Goal: Task Accomplishment & Management: Manage account settings

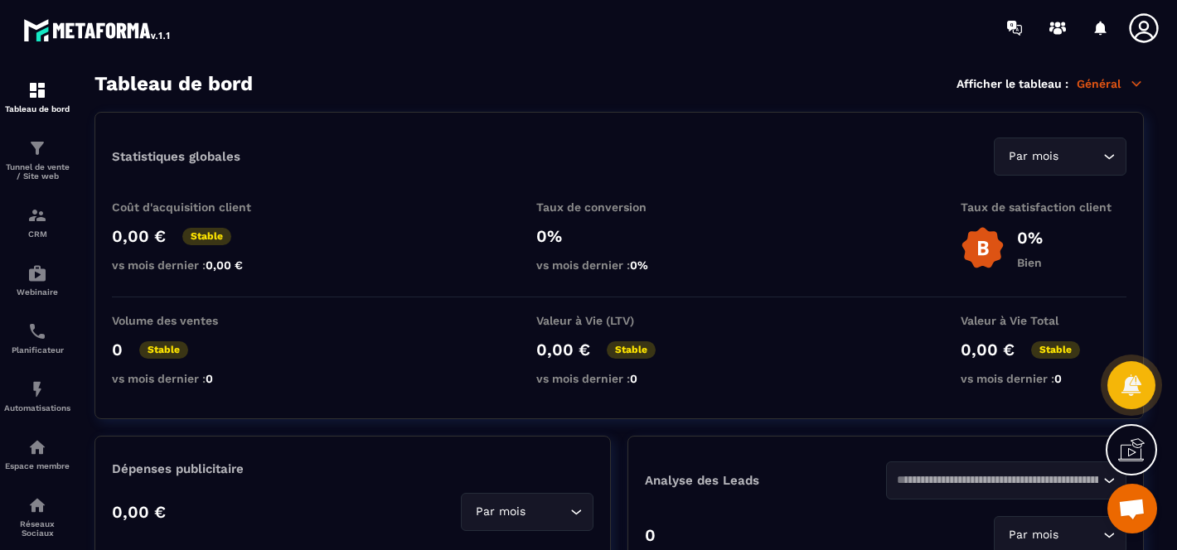
scroll to position [3180, 0]
click at [59, 342] on div "Planificateur" at bounding box center [37, 338] width 66 height 33
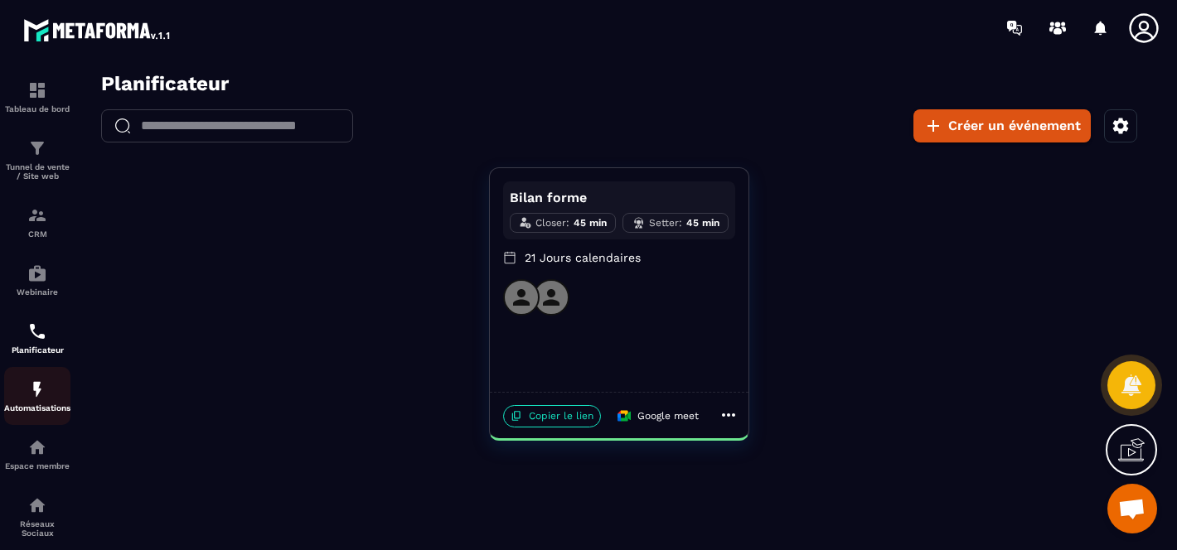
click at [22, 399] on div "Automatisations" at bounding box center [37, 396] width 66 height 33
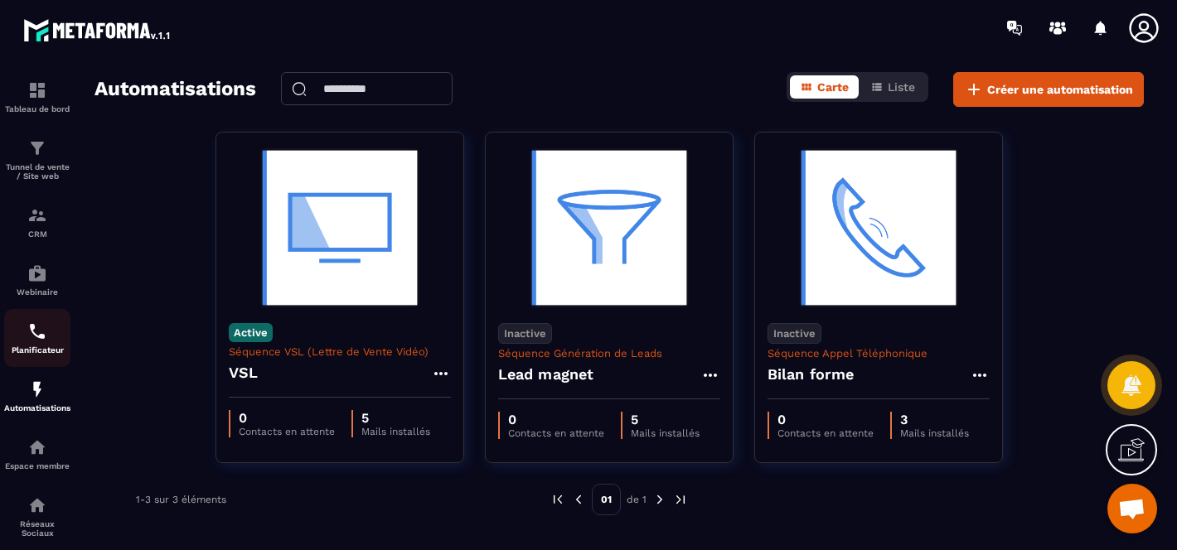
click at [30, 354] on p "Planificateur" at bounding box center [37, 350] width 66 height 9
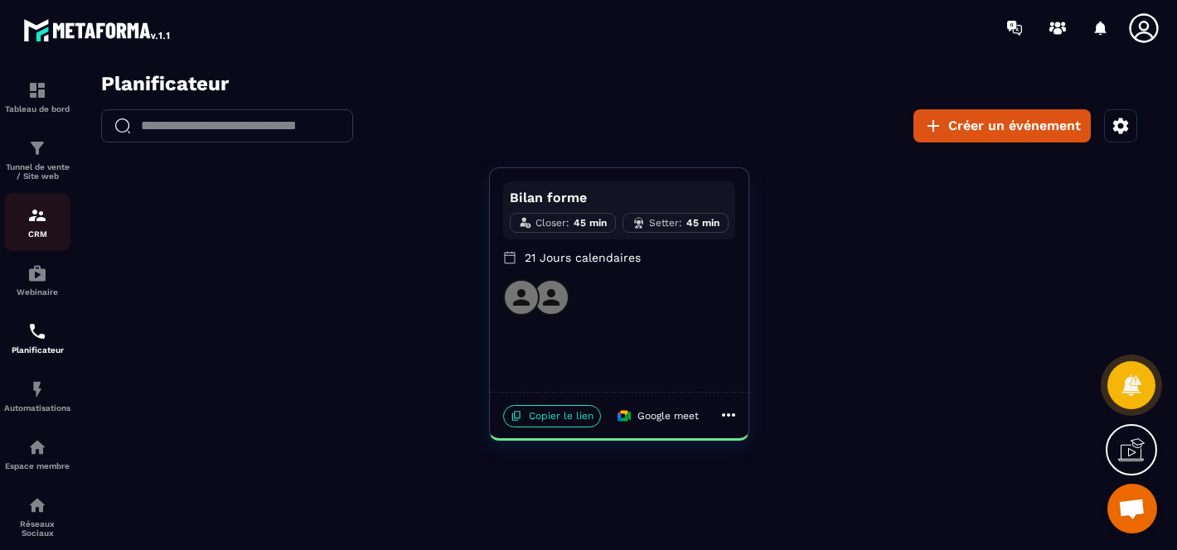
click at [28, 215] on img at bounding box center [37, 216] width 20 height 20
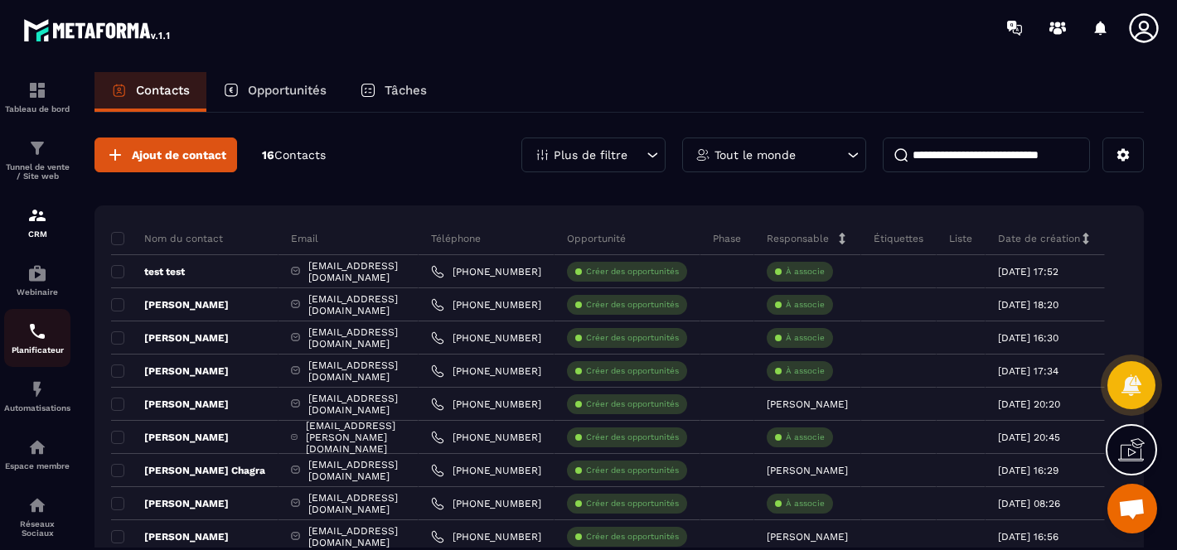
click at [34, 355] on p "Planificateur" at bounding box center [37, 350] width 66 height 9
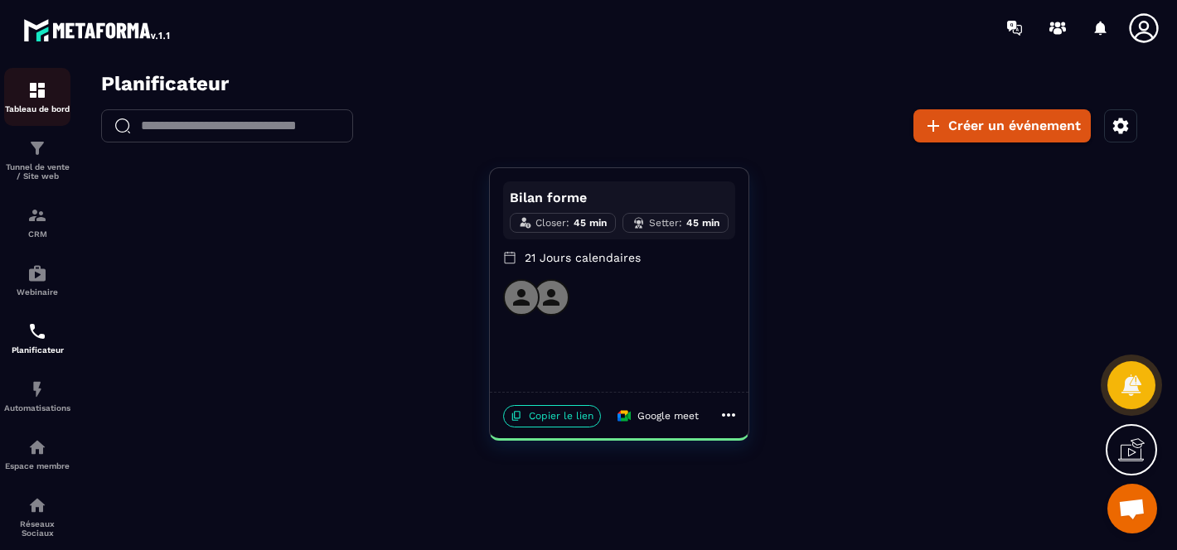
click at [46, 107] on p "Tableau de bord" at bounding box center [37, 108] width 66 height 9
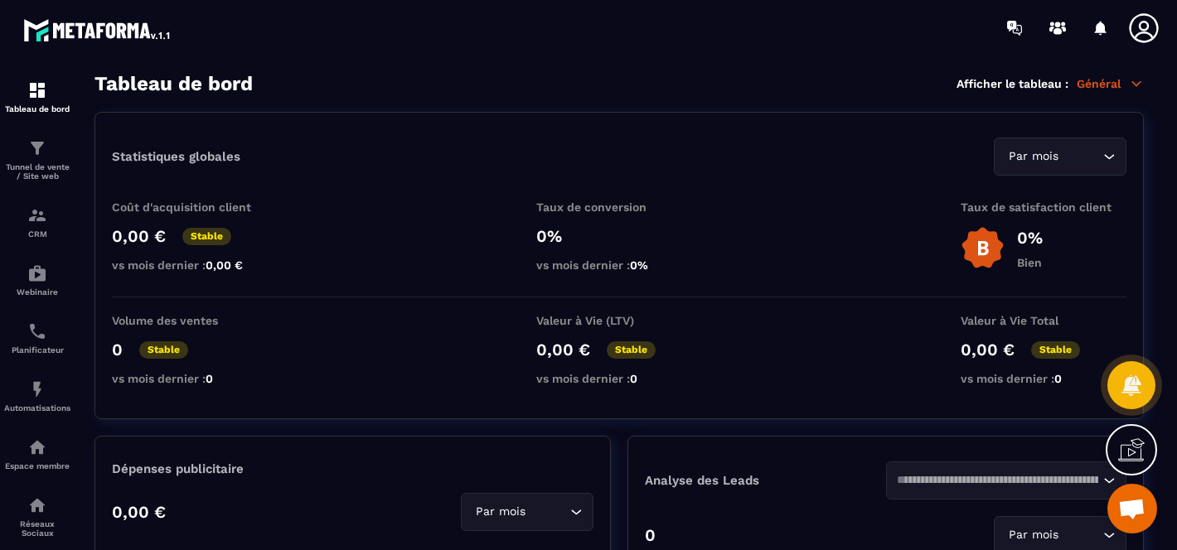
click at [1144, 35] on icon at bounding box center [1143, 28] width 33 height 33
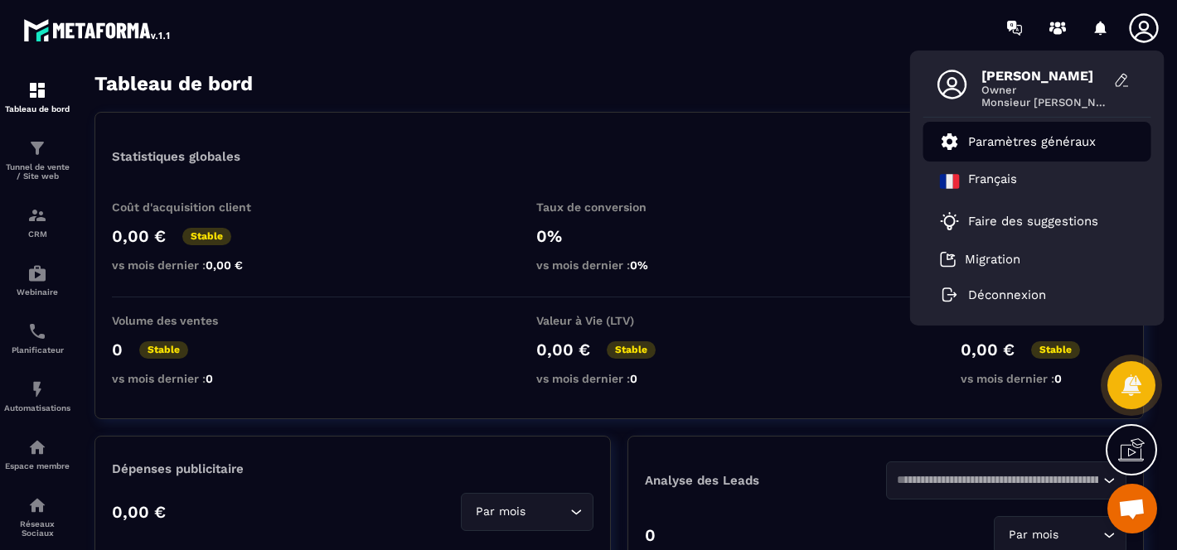
click at [985, 138] on p "Paramètres généraux" at bounding box center [1032, 141] width 128 height 15
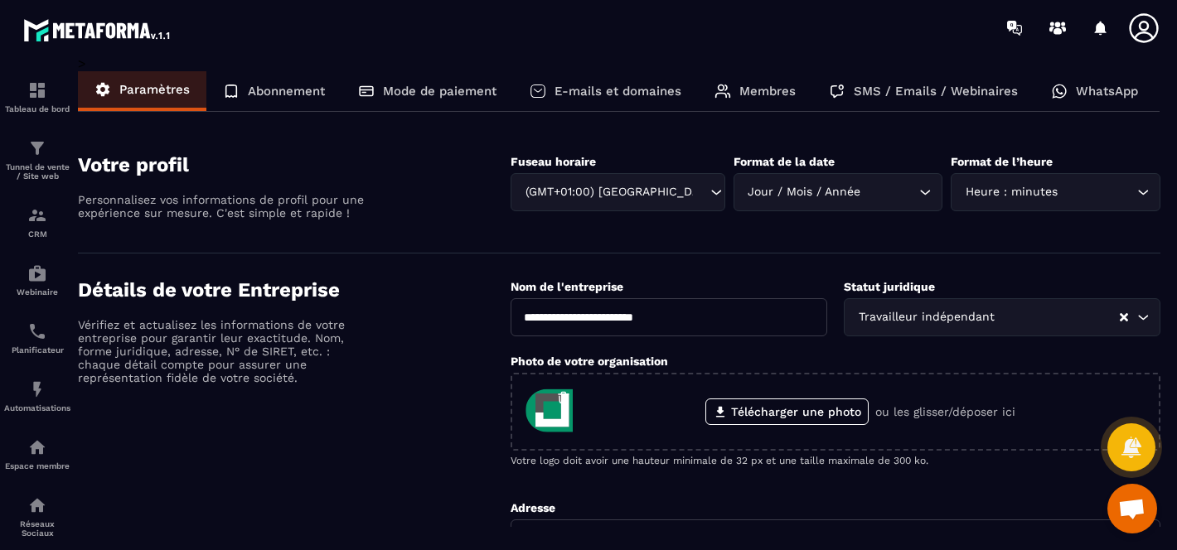
click at [395, 98] on div "Mode de paiement" at bounding box center [427, 91] width 172 height 40
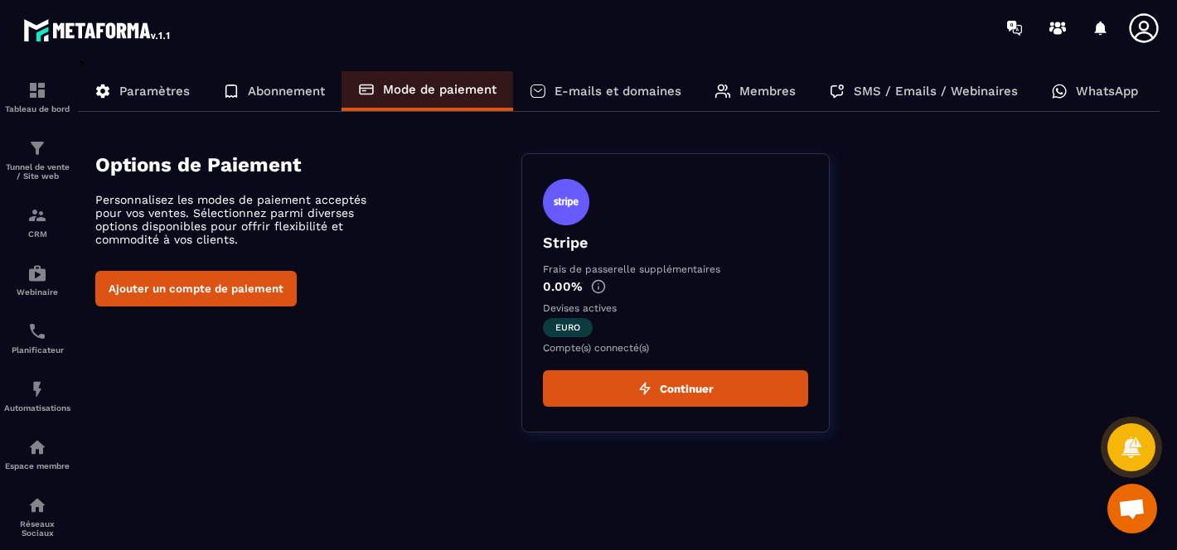
click at [569, 87] on p "E-mails et domaines" at bounding box center [617, 91] width 127 height 15
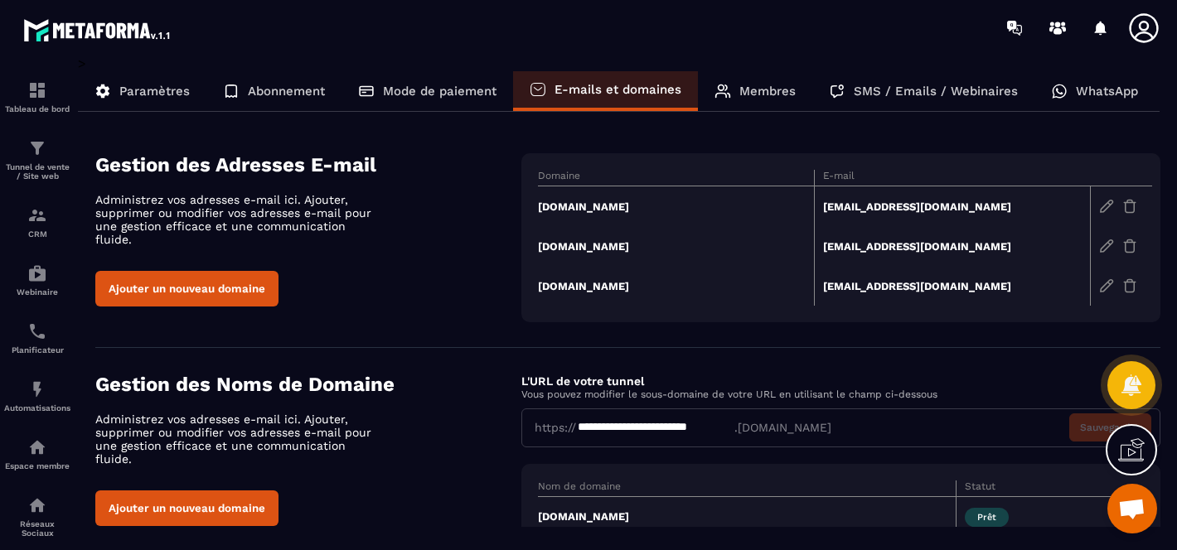
click at [301, 86] on p "Abonnement" at bounding box center [286, 91] width 77 height 15
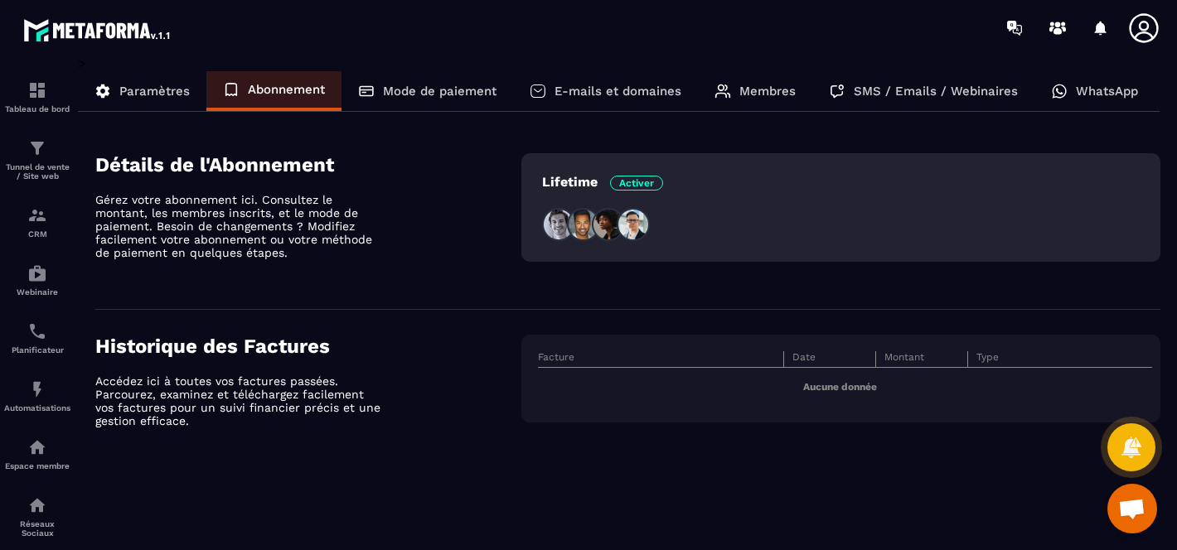
click at [748, 90] on p "Membres" at bounding box center [767, 91] width 56 height 15
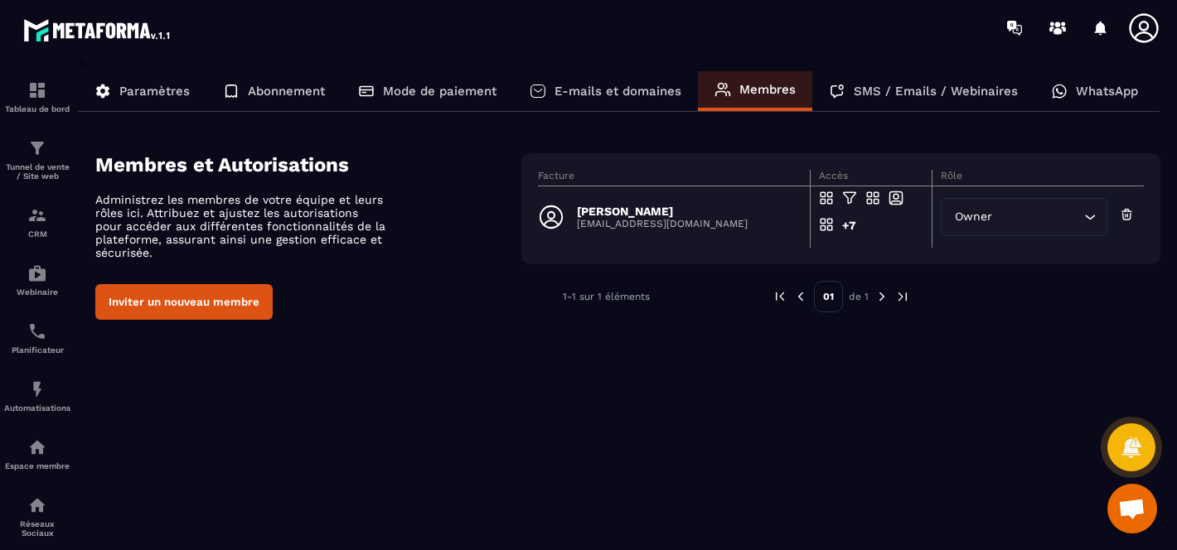
click at [914, 89] on p "SMS / Emails / Webinaires" at bounding box center [936, 91] width 164 height 15
